Goal: Transaction & Acquisition: Purchase product/service

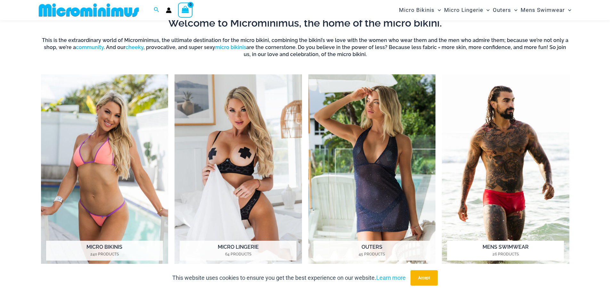
scroll to position [284, 0]
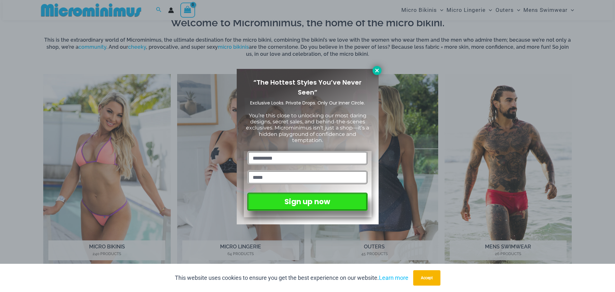
click at [377, 70] on icon at bounding box center [377, 71] width 4 height 4
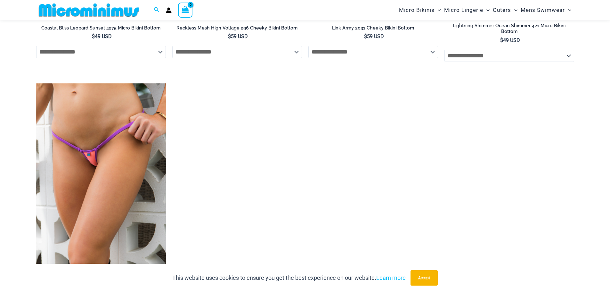
scroll to position [1662, 0]
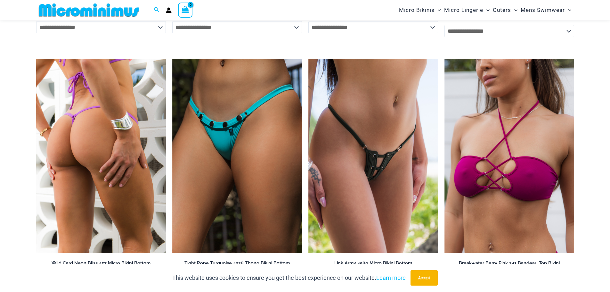
click at [118, 162] on img at bounding box center [101, 156] width 130 height 195
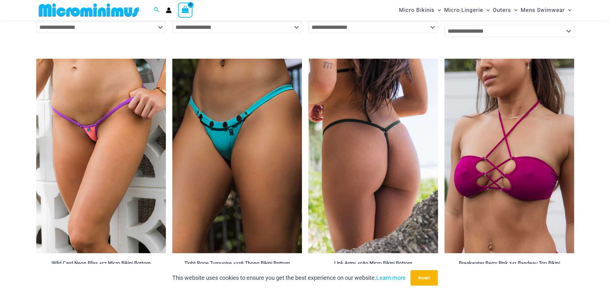
click at [349, 166] on img at bounding box center [374, 156] width 130 height 195
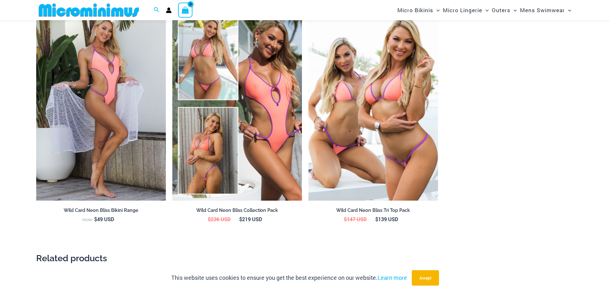
scroll to position [764, 0]
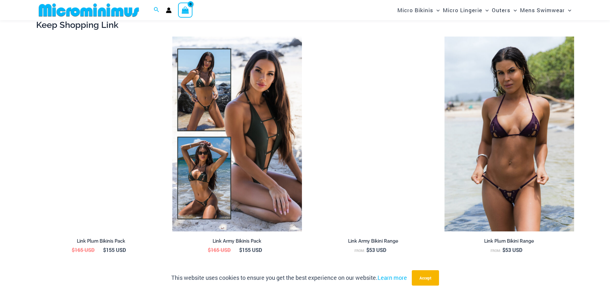
scroll to position [731, 0]
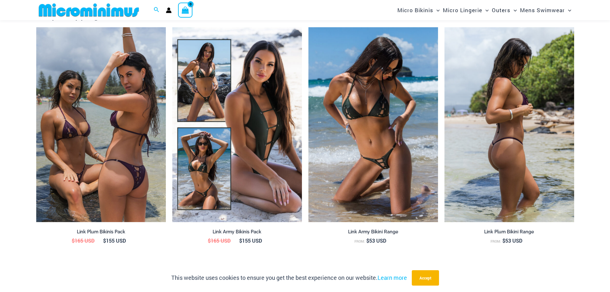
click at [525, 163] on img at bounding box center [510, 124] width 130 height 195
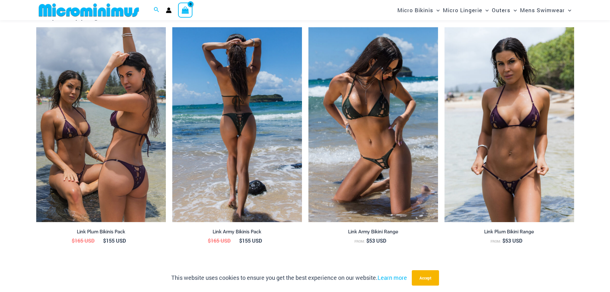
click at [252, 162] on img at bounding box center [237, 124] width 130 height 195
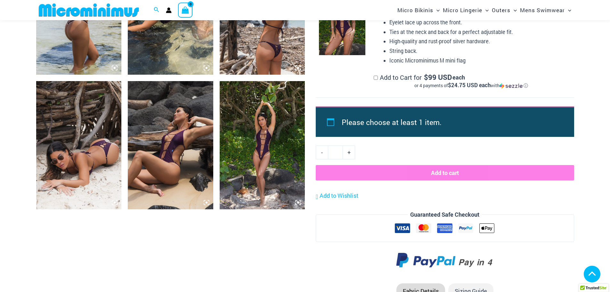
scroll to position [575, 0]
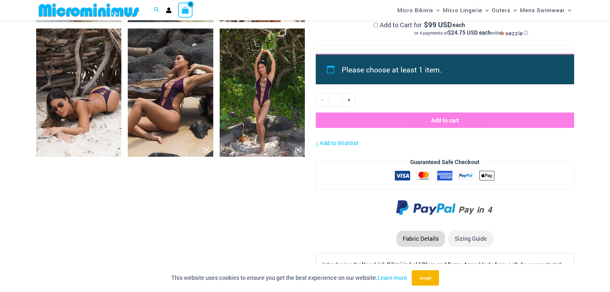
click at [272, 95] on img at bounding box center [263, 93] width 86 height 128
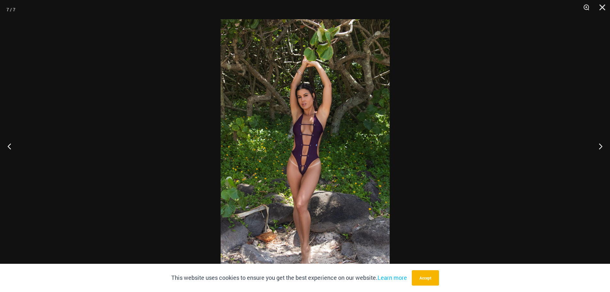
click at [302, 173] on img at bounding box center [305, 145] width 169 height 253
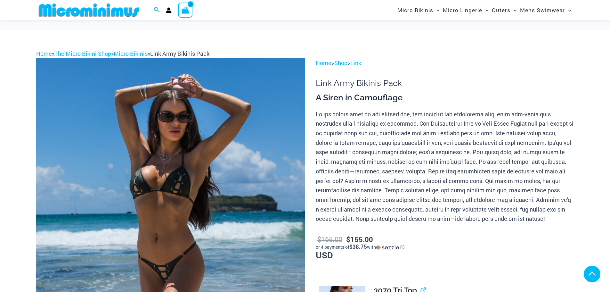
scroll to position [510, 0]
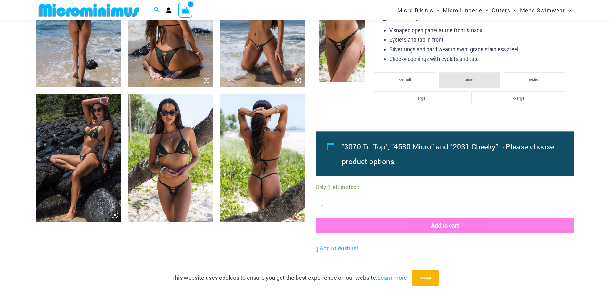
click at [165, 165] on img at bounding box center [171, 158] width 86 height 128
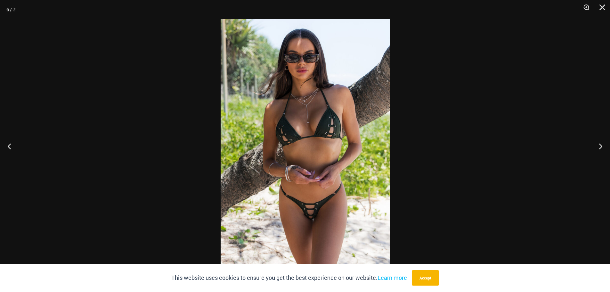
click at [317, 224] on img at bounding box center [305, 145] width 169 height 253
